Goal: Obtain resource: Download file/media

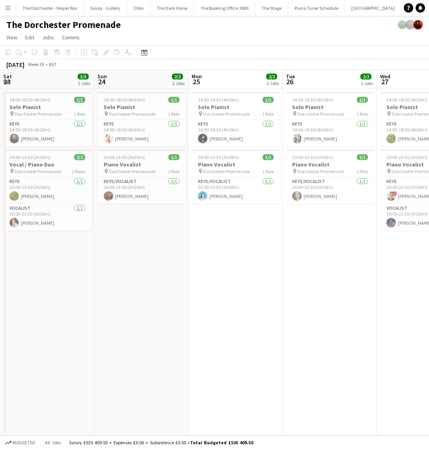
scroll to position [0, 228]
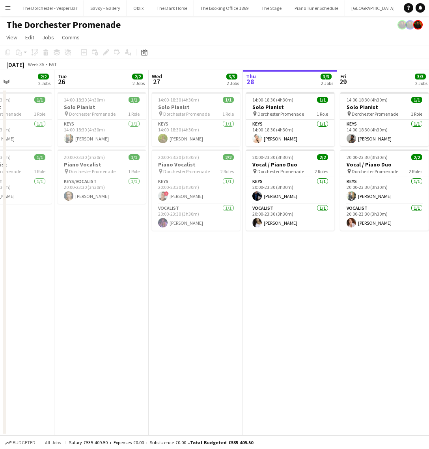
click at [10, 12] on button "Menu" at bounding box center [8, 8] width 16 height 16
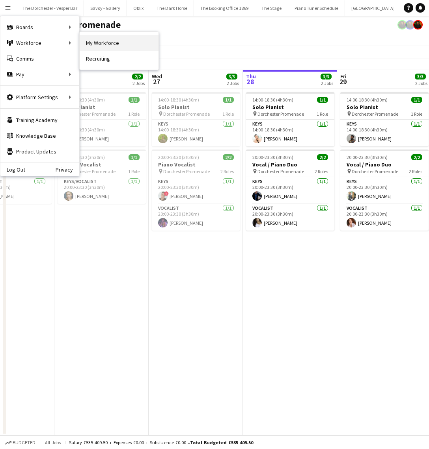
click at [108, 40] on link "My Workforce" at bounding box center [119, 43] width 79 height 16
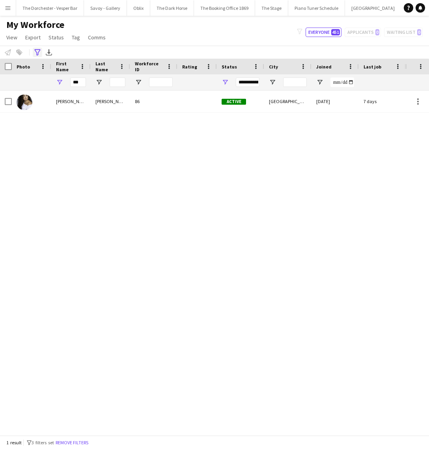
click at [36, 54] on icon at bounding box center [37, 52] width 6 height 6
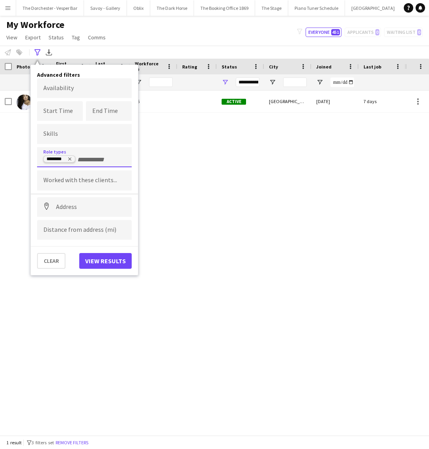
click at [71, 158] on icon "Remove tag" at bounding box center [69, 159] width 5 height 5
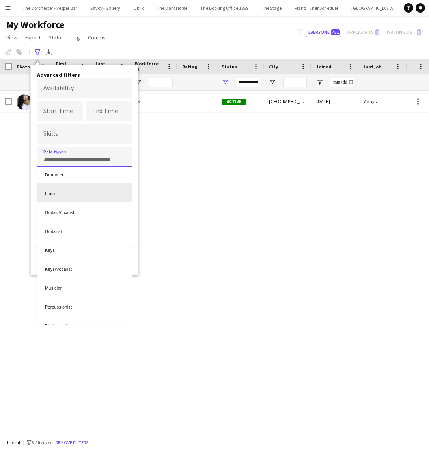
scroll to position [100, 0]
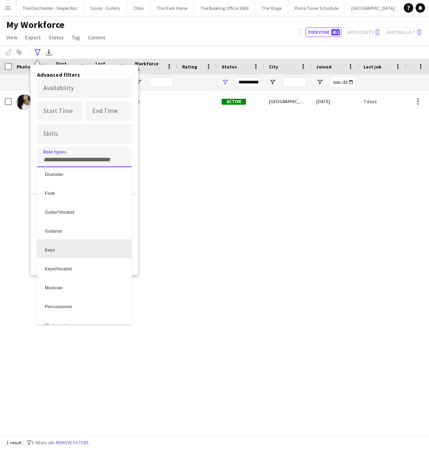
click at [63, 252] on div "Keys" at bounding box center [84, 248] width 95 height 19
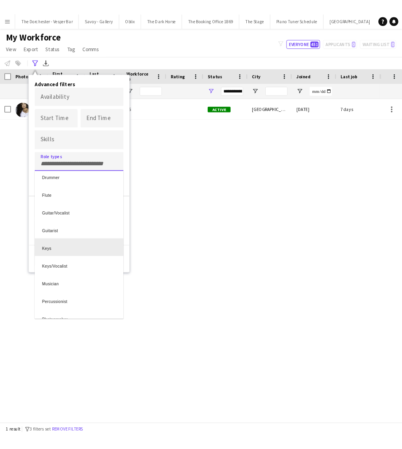
scroll to position [0, 0]
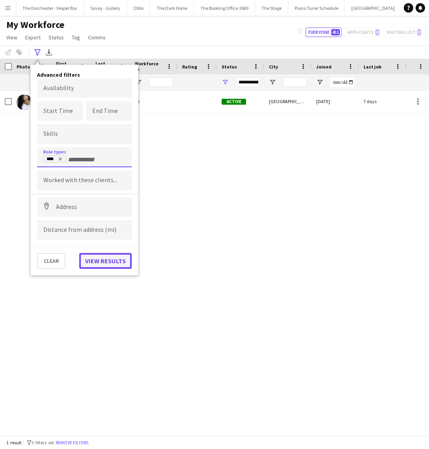
click at [98, 265] on button "View results" at bounding box center [105, 261] width 52 height 16
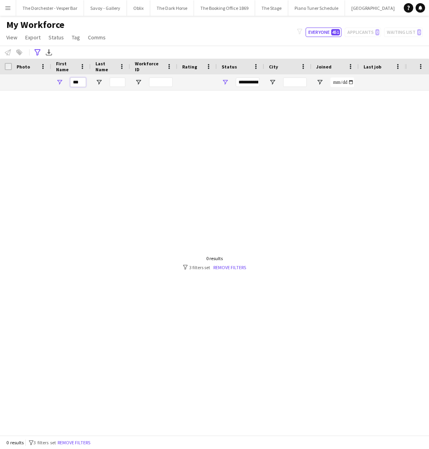
drag, startPoint x: 80, startPoint y: 84, endPoint x: 61, endPoint y: 85, distance: 19.0
click at [65, 85] on div "***" at bounding box center [70, 82] width 39 height 16
click at [66, 86] on div "***" at bounding box center [70, 82] width 39 height 16
click at [78, 84] on input "***" at bounding box center [78, 82] width 16 height 9
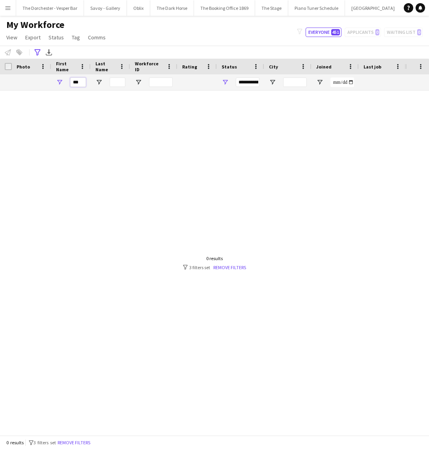
click at [78, 84] on input "***" at bounding box center [78, 82] width 16 height 9
click at [85, 112] on div at bounding box center [202, 263] width 405 height 345
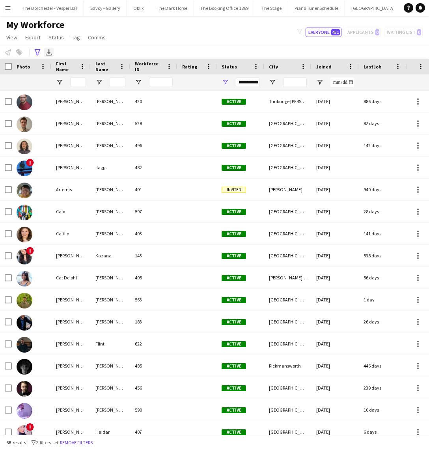
click at [49, 53] on icon at bounding box center [48, 51] width 3 height 5
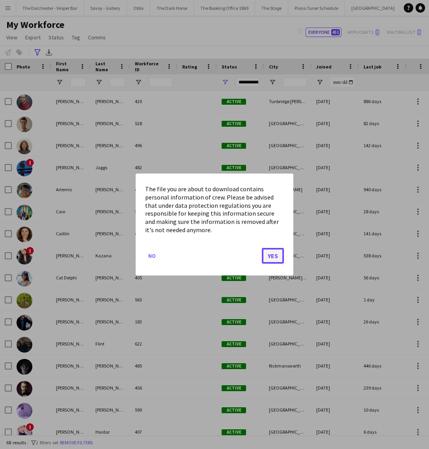
click at [271, 262] on button "Yes" at bounding box center [273, 256] width 22 height 16
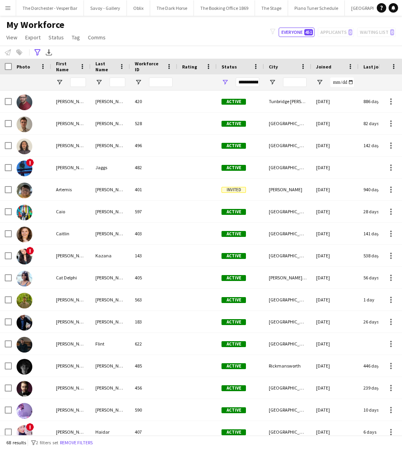
click at [9, 11] on app-icon "Menu" at bounding box center [8, 8] width 6 height 6
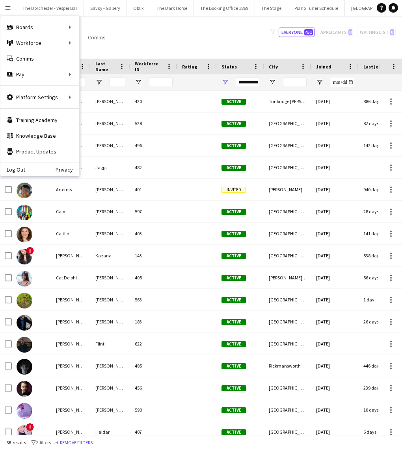
click at [186, 30] on div "My Workforce View Views Default view New view Update view Delete view Edit name…" at bounding box center [201, 32] width 402 height 27
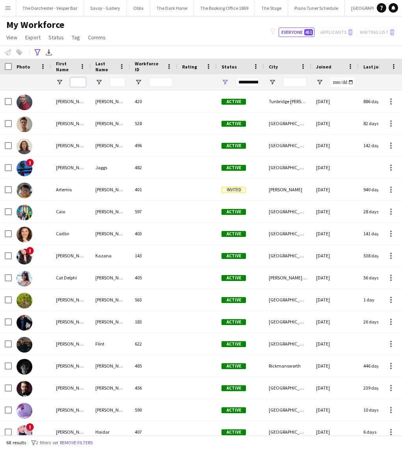
click at [81, 84] on input "First Name Filter Input" at bounding box center [78, 82] width 16 height 9
click at [117, 80] on input "Last Name Filter Input" at bounding box center [118, 82] width 16 height 9
type input "****"
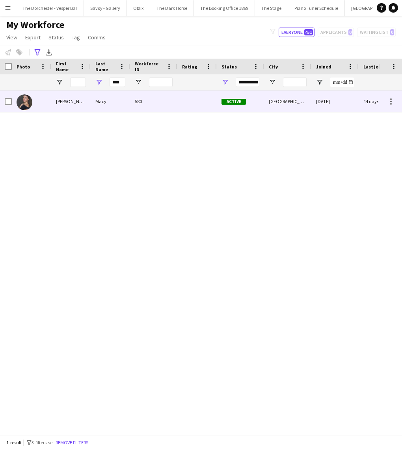
click at [20, 102] on img at bounding box center [25, 103] width 16 height 16
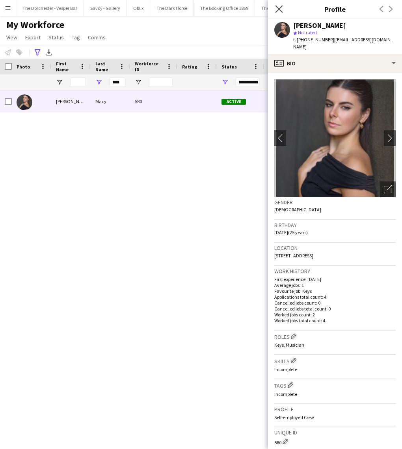
click at [274, 6] on app-icon "Close pop-in" at bounding box center [278, 9] width 11 height 11
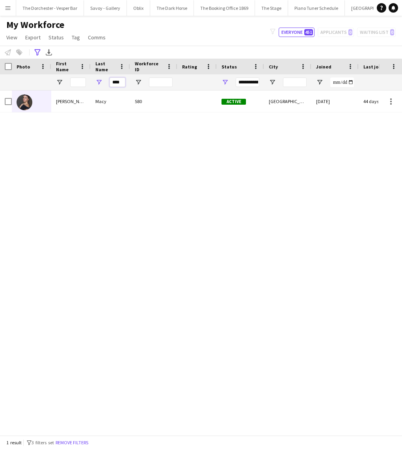
click at [116, 80] on input "****" at bounding box center [118, 82] width 16 height 9
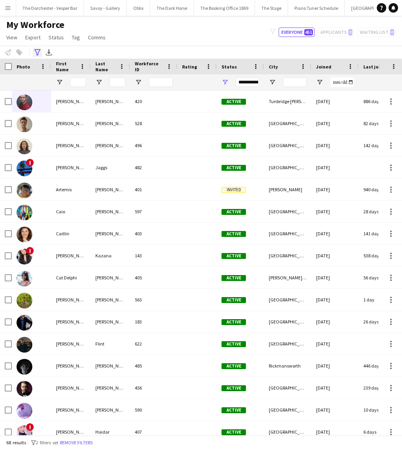
click at [36, 54] on icon at bounding box center [37, 52] width 6 height 6
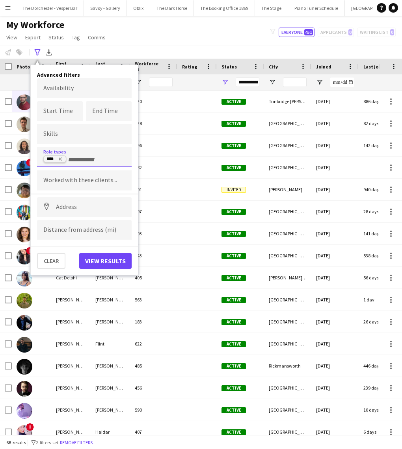
click at [62, 159] on icon "Remove tag" at bounding box center [60, 159] width 5 height 5
click at [58, 158] on input "Type to search role types..." at bounding box center [84, 159] width 82 height 7
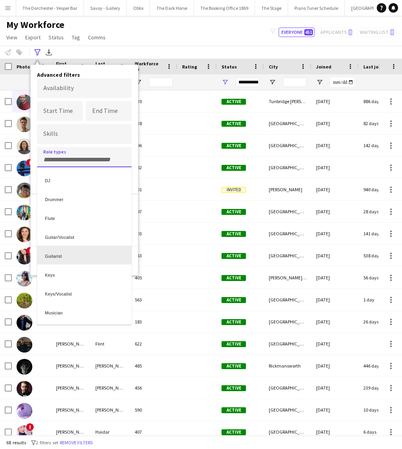
scroll to position [93, 0]
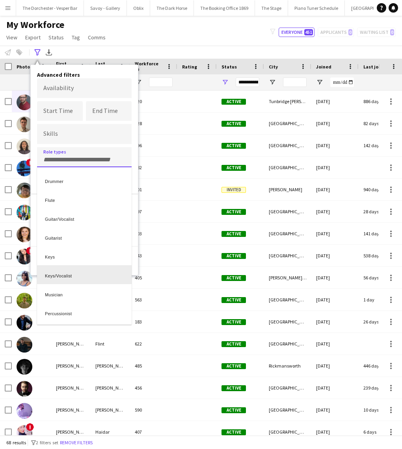
click at [66, 271] on div "Keys/Vocalist" at bounding box center [84, 274] width 95 height 19
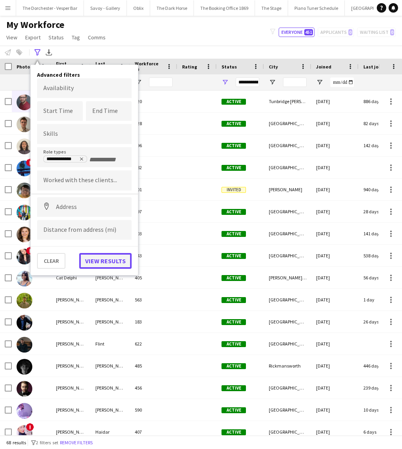
click at [106, 261] on button "View results" at bounding box center [105, 261] width 52 height 16
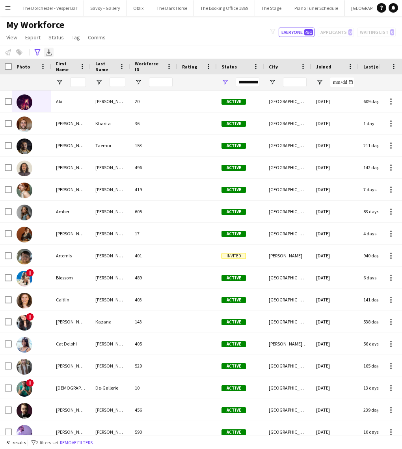
click at [47, 54] on icon "Export XLSX" at bounding box center [49, 52] width 6 height 6
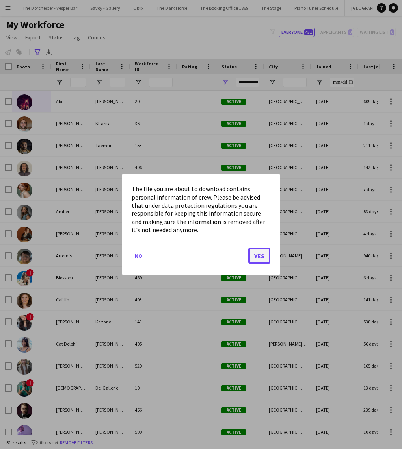
click at [260, 258] on button "Yes" at bounding box center [259, 256] width 22 height 16
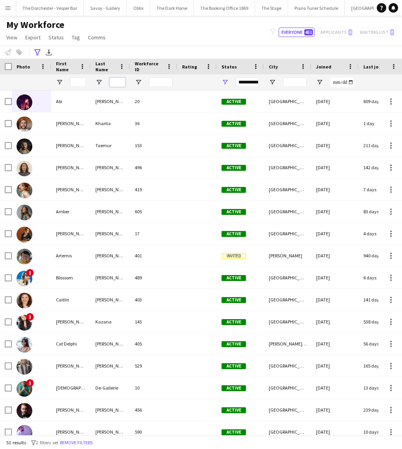
click at [115, 82] on input "Last Name Filter Input" at bounding box center [118, 82] width 16 height 9
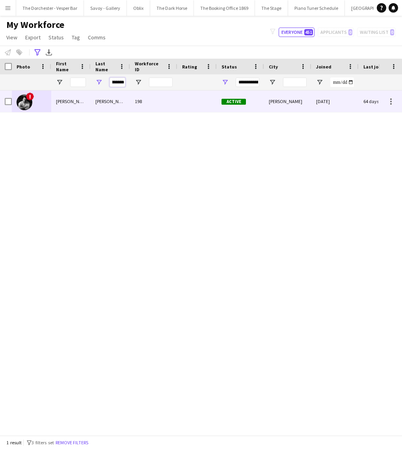
type input "********"
click at [26, 104] on img at bounding box center [25, 103] width 16 height 16
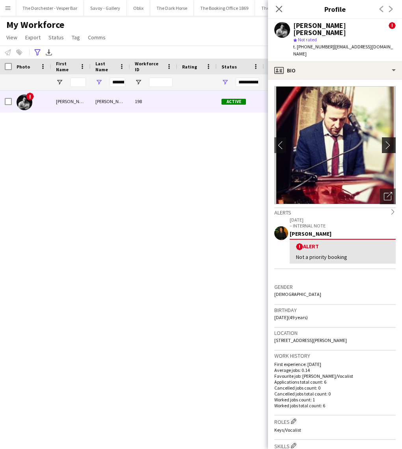
click at [389, 142] on button "chevron-right" at bounding box center [390, 145] width 16 height 16
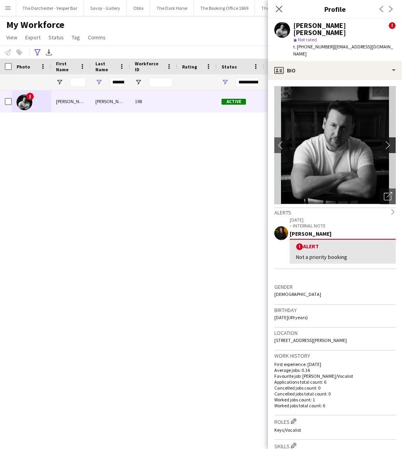
click at [389, 142] on button "chevron-right" at bounding box center [390, 145] width 16 height 16
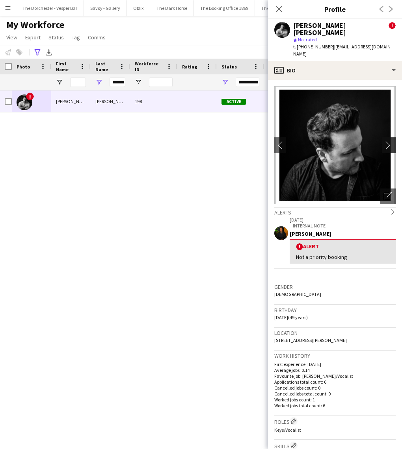
click at [389, 142] on button "chevron-right" at bounding box center [390, 145] width 16 height 16
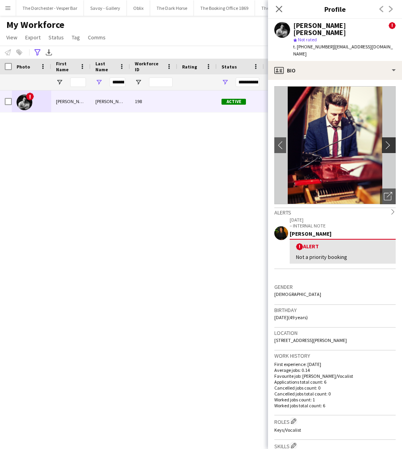
click at [389, 143] on button "chevron-right" at bounding box center [390, 145] width 16 height 16
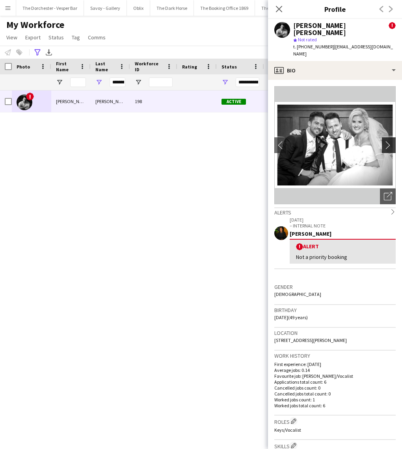
click at [389, 143] on button "chevron-right" at bounding box center [390, 145] width 16 height 16
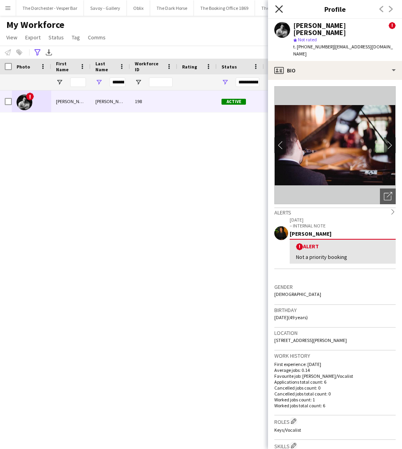
click at [279, 7] on icon at bounding box center [278, 8] width 7 height 7
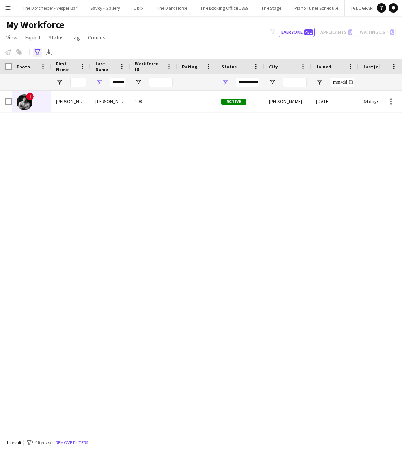
click at [36, 49] on icon at bounding box center [37, 52] width 6 height 6
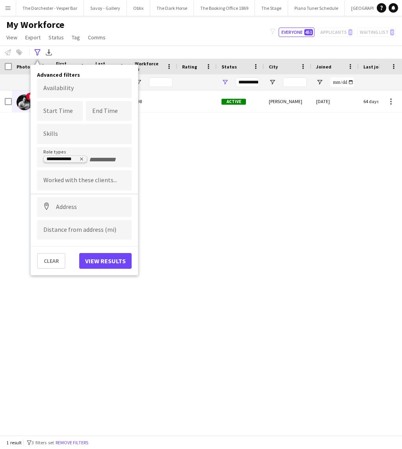
click at [81, 157] on icon "Remove tag" at bounding box center [81, 159] width 5 height 5
click at [77, 165] on div at bounding box center [84, 157] width 95 height 20
click at [65, 144] on div at bounding box center [84, 134] width 95 height 20
click at [65, 159] on input "Type to search role types..." at bounding box center [84, 157] width 82 height 7
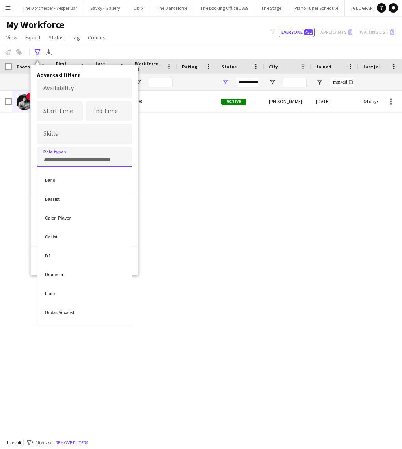
click at [65, 159] on div at bounding box center [201, 224] width 402 height 449
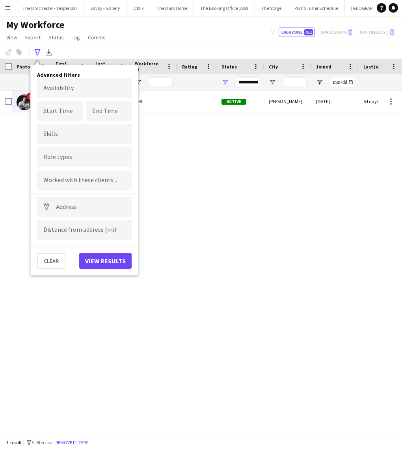
click at [65, 159] on input "Type to search role types..." at bounding box center [84, 157] width 82 height 7
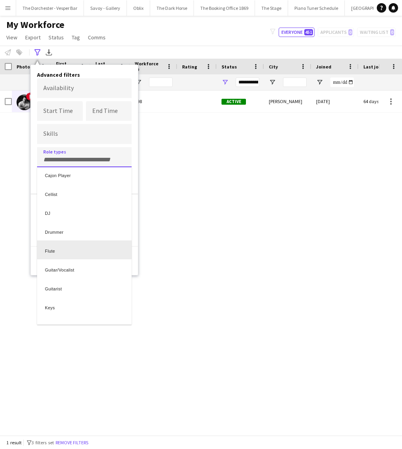
scroll to position [33, 0]
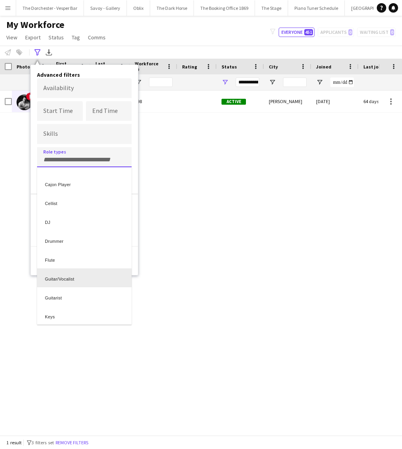
click at [66, 277] on div "Guitar/Vocalist" at bounding box center [84, 278] width 95 height 19
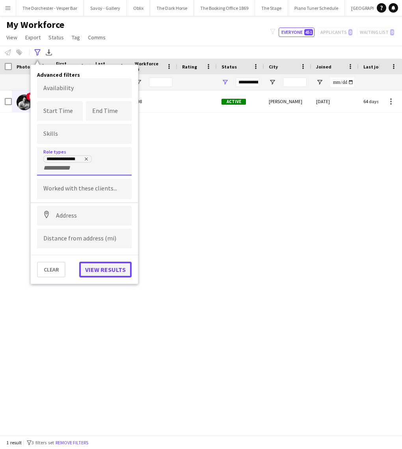
click at [89, 269] on button "View results" at bounding box center [105, 270] width 52 height 16
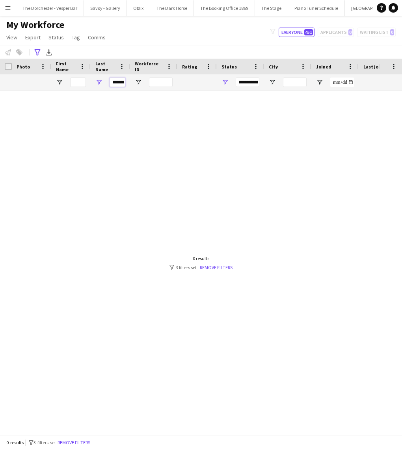
click at [119, 83] on input "********" at bounding box center [118, 82] width 16 height 9
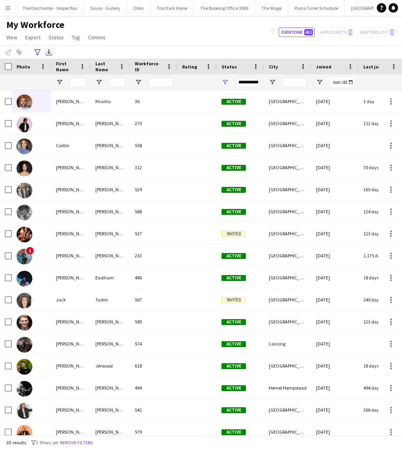
click at [49, 52] on icon at bounding box center [48, 51] width 3 height 5
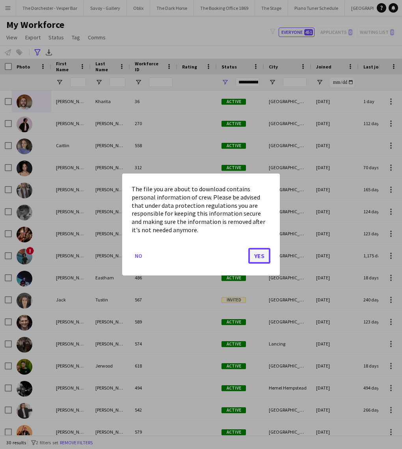
click at [258, 259] on button "Yes" at bounding box center [259, 256] width 22 height 16
